Goal: Navigation & Orientation: Go to known website

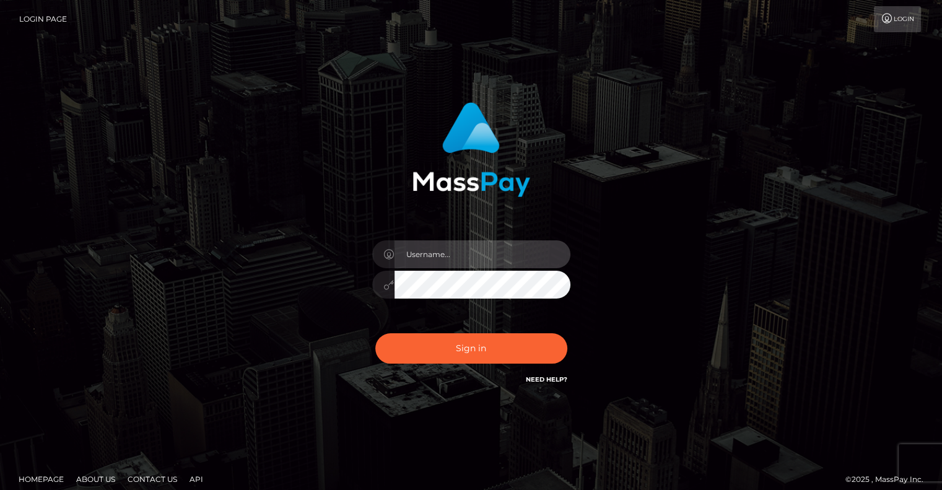
click at [453, 256] on input "text" at bounding box center [483, 254] width 176 height 28
type input "kinkykatsplayroom@gmail.com"
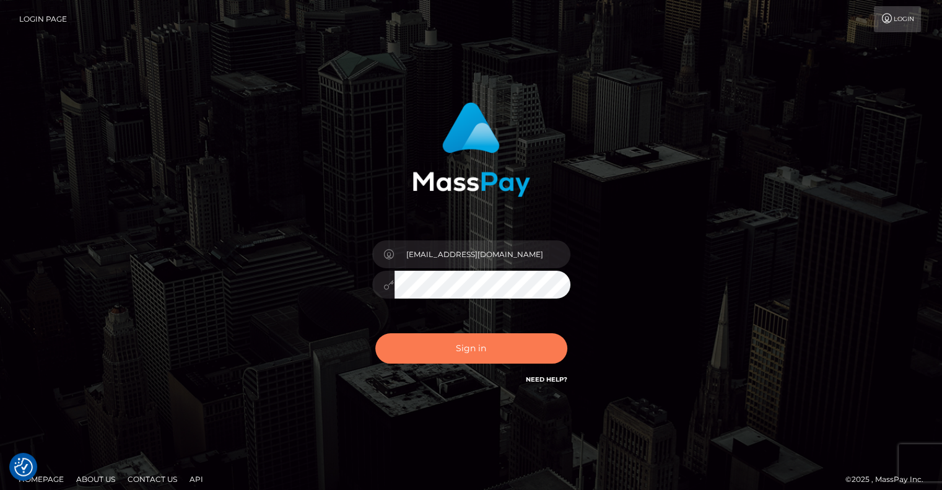
click at [481, 347] on button "Sign in" at bounding box center [471, 348] width 192 height 30
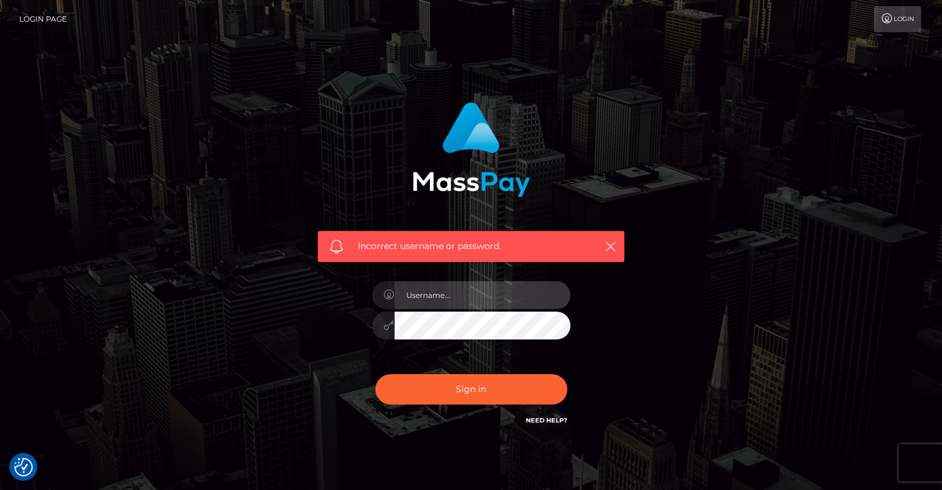
click at [446, 297] on input "text" at bounding box center [483, 295] width 176 height 28
type input "kinkykatsplayroom@gmail.com"
click at [380, 328] on div at bounding box center [471, 324] width 198 height 24
click at [375, 374] on button "Sign in" at bounding box center [471, 389] width 192 height 30
click at [906, 16] on link "Login" at bounding box center [897, 19] width 47 height 26
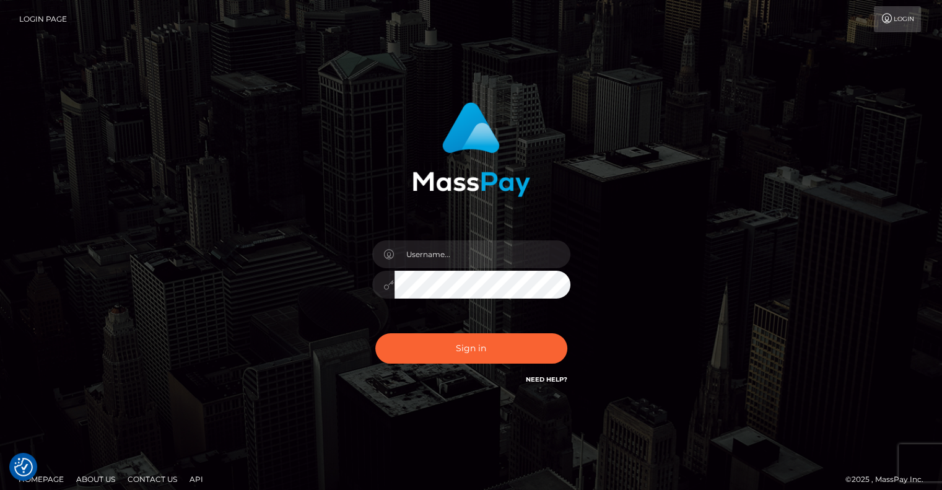
click at [909, 17] on link "Login" at bounding box center [897, 19] width 47 height 26
click at [550, 382] on link "Need Help?" at bounding box center [547, 379] width 42 height 8
click at [433, 265] on input "text" at bounding box center [483, 254] width 176 height 28
type input "[EMAIL_ADDRESS][DOMAIN_NAME]"
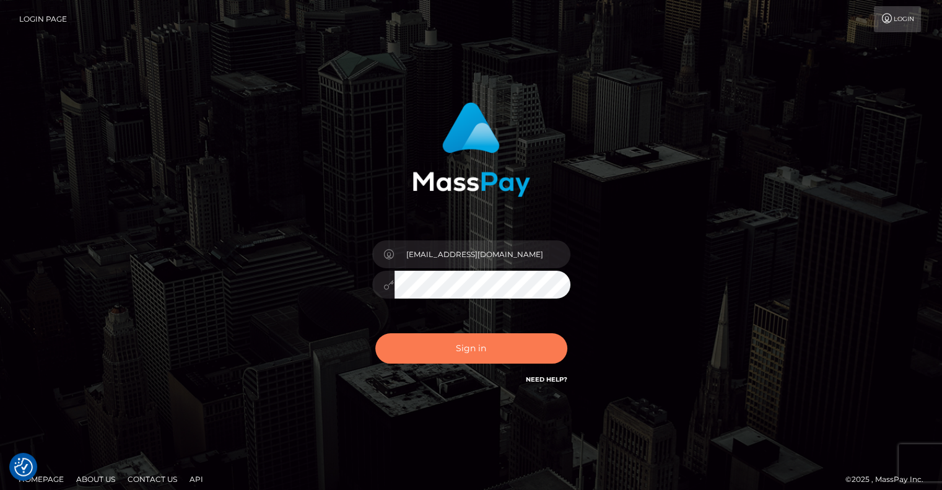
click at [418, 336] on button "Sign in" at bounding box center [471, 348] width 192 height 30
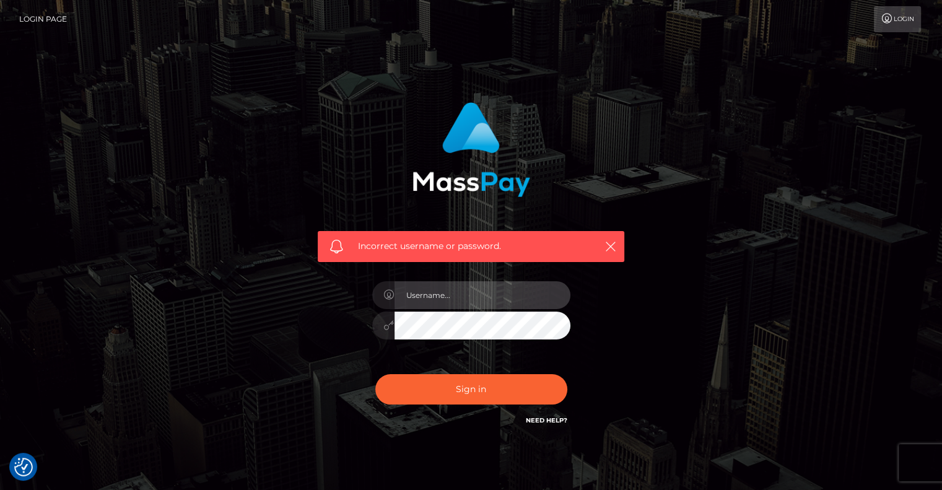
click at [438, 302] on input "text" at bounding box center [483, 295] width 176 height 28
type input "kinkykatsplayroom@gmail.com"
click at [352, 326] on div "Incorrect username or password. kinkykatsplayroom@gmail.com" at bounding box center [471, 265] width 325 height 344
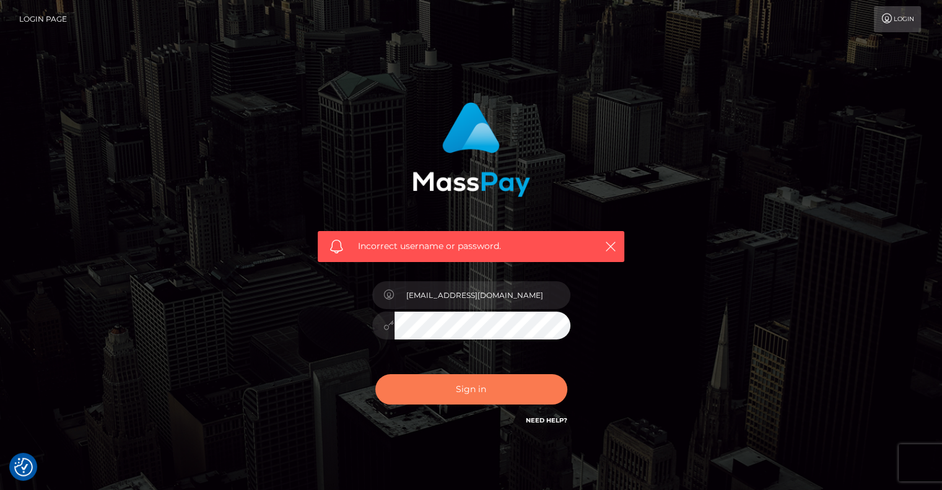
click at [523, 393] on button "Sign in" at bounding box center [471, 389] width 192 height 30
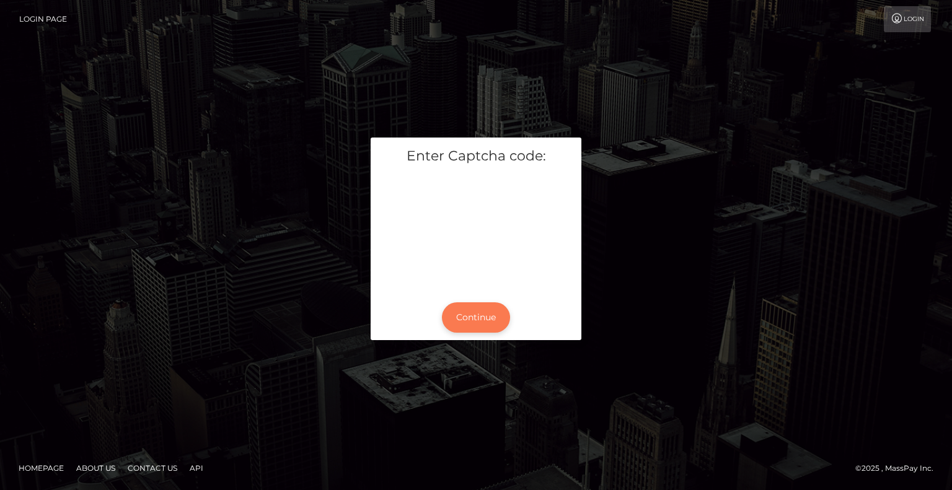
click at [491, 317] on button "Continue" at bounding box center [476, 317] width 68 height 30
